Goal: Transaction & Acquisition: Download file/media

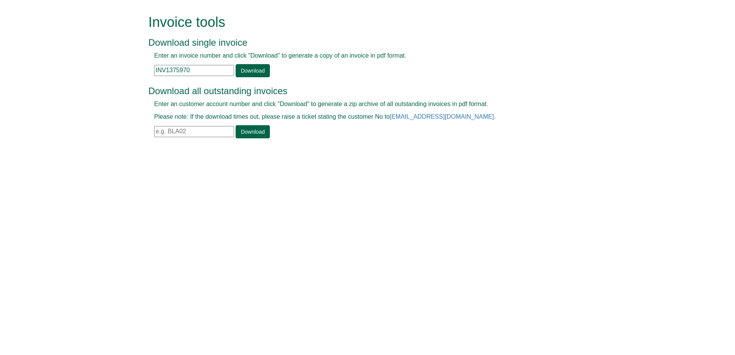
drag, startPoint x: 214, startPoint y: 70, endPoint x: 95, endPoint y: 70, distance: 119.2
click at [95, 70] on form "Invoice tools Download single invoice Enter an invoice number and click "Downlo…" at bounding box center [367, 77] width 735 height 155
paste input "41299"
click at [257, 76] on link "Download" at bounding box center [253, 70] width 34 height 13
click at [256, 69] on link "Download" at bounding box center [253, 70] width 34 height 13
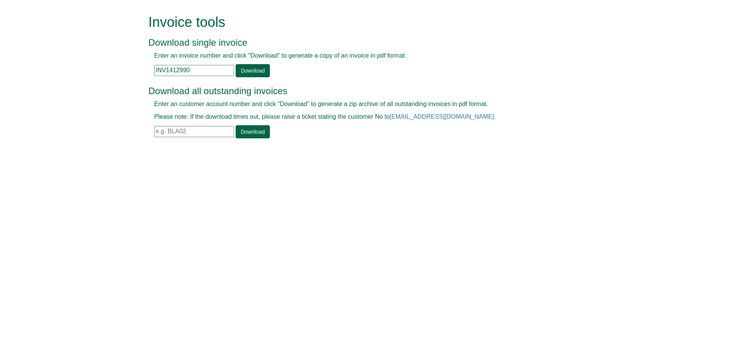
drag, startPoint x: 205, startPoint y: 72, endPoint x: 149, endPoint y: 73, distance: 56.1
click at [149, 73] on div "Enter an invoice number and click "Download" to generate a copy of an invoice i…" at bounding box center [358, 65] width 421 height 26
paste input "092"
click at [241, 71] on link "Download" at bounding box center [253, 70] width 34 height 13
drag, startPoint x: 194, startPoint y: 67, endPoint x: 150, endPoint y: 74, distance: 44.8
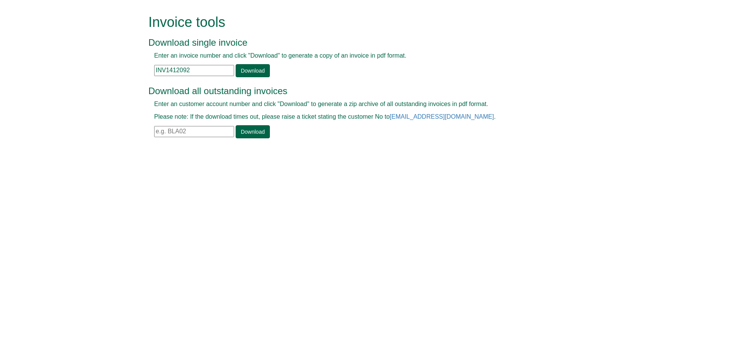
click at [150, 74] on div "Enter an invoice number and click "Download" to generate a copy of an invoice i…" at bounding box center [358, 65] width 421 height 26
click at [250, 71] on link "Download" at bounding box center [253, 70] width 34 height 13
drag, startPoint x: 191, startPoint y: 72, endPoint x: 135, endPoint y: 65, distance: 56.2
click at [135, 65] on form "Invoice tools Download single invoice Enter an invoice number and click "Downlo…" at bounding box center [367, 77] width 735 height 155
paste input "4"
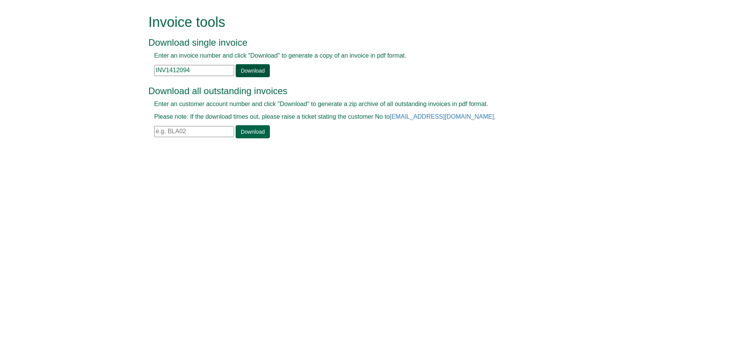
type input "INV1412094"
click at [236, 68] on link "Download" at bounding box center [253, 70] width 34 height 13
